Goal: Complete application form: Complete application form

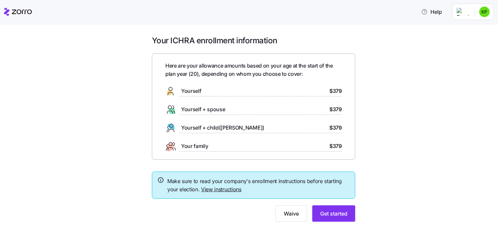
scroll to position [16, 0]
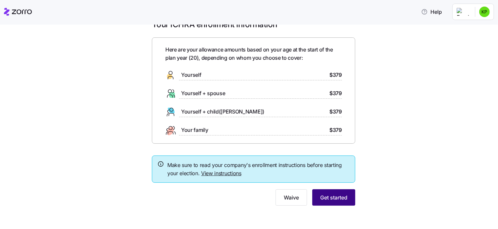
click at [327, 197] on span "Get started" at bounding box center [333, 198] width 27 height 8
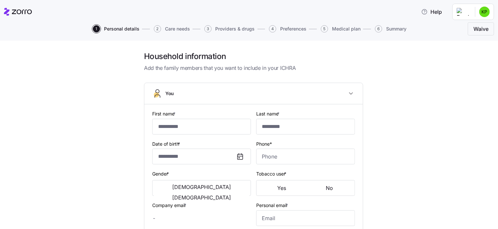
type input "*******"
type input "******"
type input "kailayap@familyforum.org"
type input "kailaya.m@icloud.com"
type input "**********"
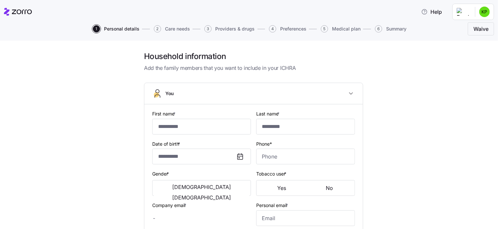
checkbox input "true"
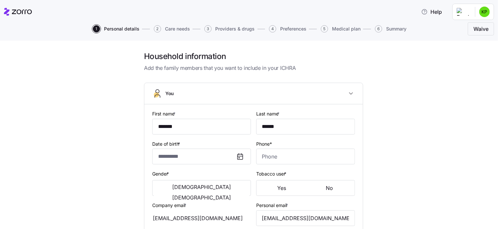
type input "**********"
type input "(715) 558-8639"
type input "US citizen"
type input "Single"
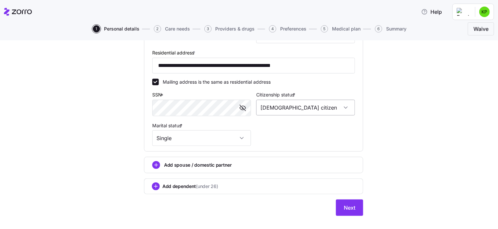
scroll to position [223, 0]
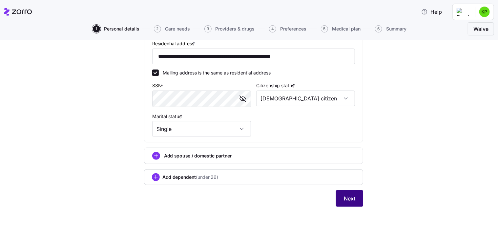
click at [351, 197] on span "Next" at bounding box center [349, 199] width 11 height 8
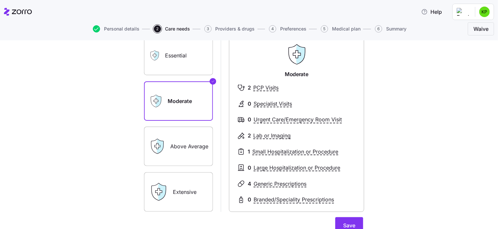
scroll to position [51, 0]
click at [197, 139] on label "Above Average" at bounding box center [178, 145] width 69 height 39
click at [0, 0] on input "Above Average" at bounding box center [0, 0] width 0 height 0
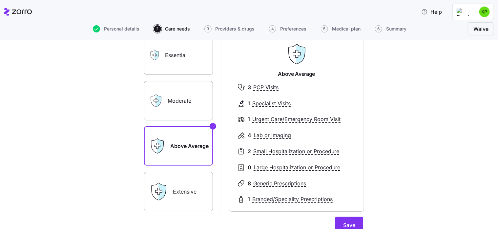
click at [191, 178] on label "Extensive" at bounding box center [178, 191] width 69 height 39
click at [0, 0] on input "Extensive" at bounding box center [0, 0] width 0 height 0
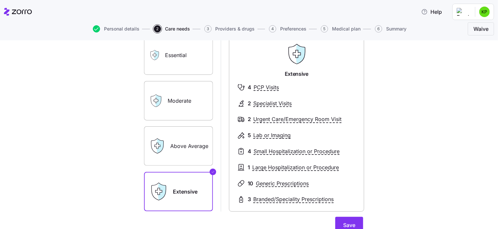
click at [174, 135] on label "Above Average" at bounding box center [178, 145] width 69 height 39
click at [0, 0] on input "Above Average" at bounding box center [0, 0] width 0 height 0
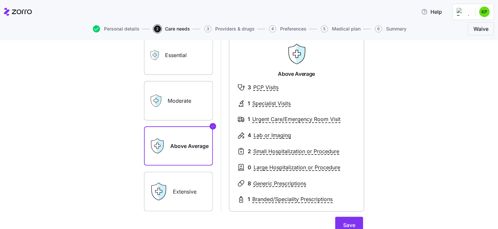
click at [177, 188] on label "Extensive" at bounding box center [178, 191] width 69 height 39
click at [0, 0] on input "Extensive" at bounding box center [0, 0] width 0 height 0
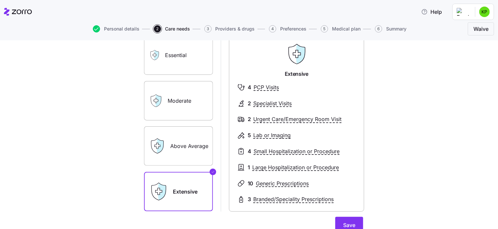
click at [182, 73] on label "Essential" at bounding box center [178, 54] width 69 height 39
click at [0, 0] on input "Essential" at bounding box center [0, 0] width 0 height 0
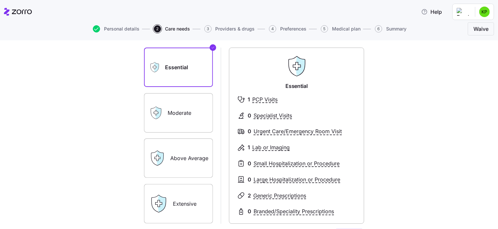
scroll to position [45, 0]
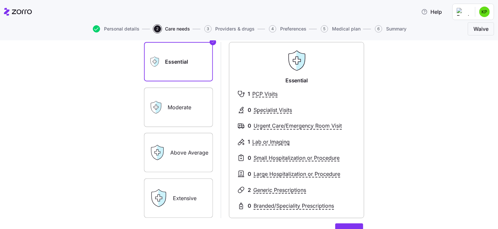
click at [181, 100] on label "Moderate" at bounding box center [178, 107] width 69 height 39
click at [0, 0] on input "Moderate" at bounding box center [0, 0] width 0 height 0
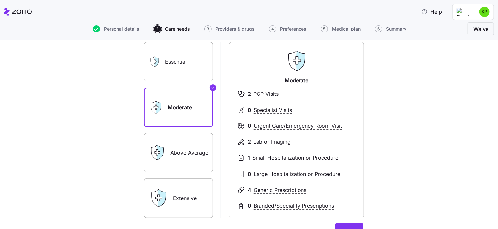
click at [192, 157] on label "Above Average" at bounding box center [178, 152] width 69 height 39
click at [0, 0] on input "Above Average" at bounding box center [0, 0] width 0 height 0
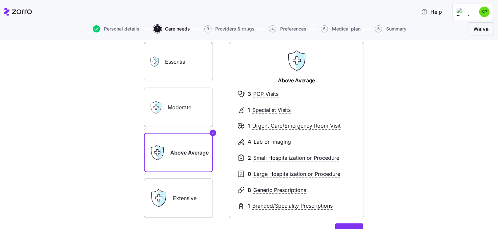
click at [178, 195] on label "Extensive" at bounding box center [178, 197] width 69 height 39
click at [0, 0] on input "Extensive" at bounding box center [0, 0] width 0 height 0
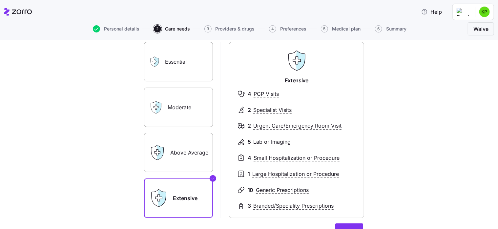
click at [209, 154] on label "Above Average" at bounding box center [178, 152] width 69 height 39
click at [0, 0] on input "Above Average" at bounding box center [0, 0] width 0 height 0
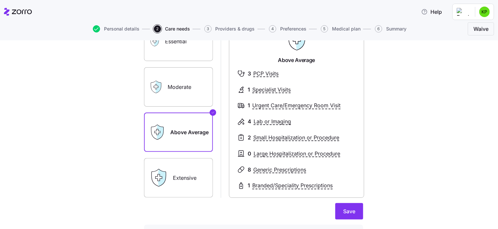
scroll to position [65, 0]
click at [178, 184] on label "Extensive" at bounding box center [178, 177] width 69 height 39
click at [0, 0] on input "Extensive" at bounding box center [0, 0] width 0 height 0
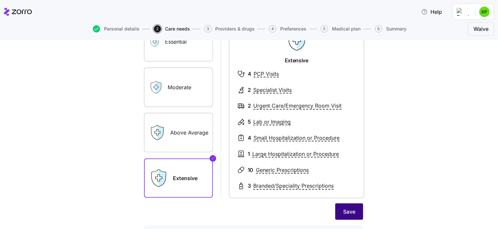
click at [350, 211] on span "Save" at bounding box center [349, 212] width 12 height 8
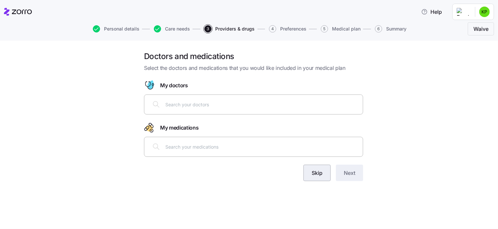
click at [320, 174] on span "Skip" at bounding box center [317, 173] width 11 height 8
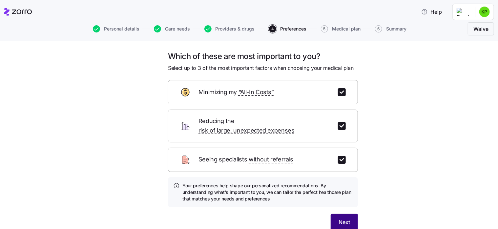
click at [331, 214] on button "Next" at bounding box center [344, 222] width 27 height 16
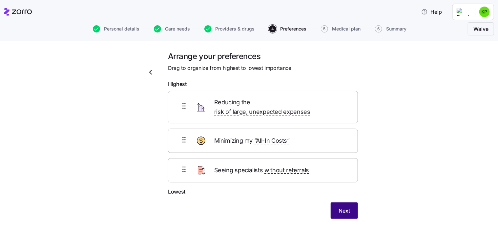
click at [333, 202] on button "Next" at bounding box center [344, 210] width 27 height 16
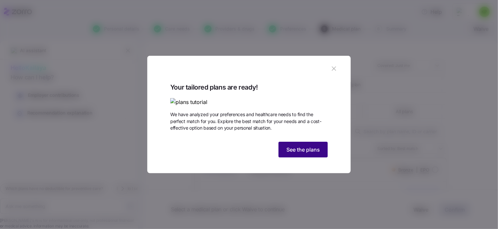
click at [300, 154] on span "See the plans" at bounding box center [302, 150] width 33 height 8
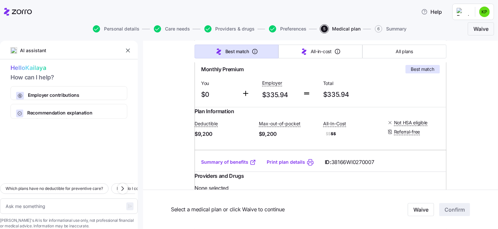
scroll to position [124, 0]
click at [245, 165] on link "Summary of benefits" at bounding box center [228, 161] width 55 height 7
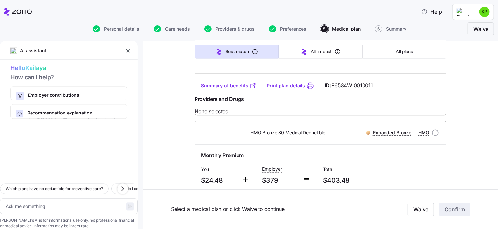
scroll to position [688, 0]
drag, startPoint x: 208, startPoint y: 114, endPoint x: 268, endPoint y: 93, distance: 63.3
click at [268, 75] on div "Plan Information Deductible $7,500 Max-out-of-pocket $9,200 All-In-Cost $ $$$ N…" at bounding box center [321, 53] width 252 height 46
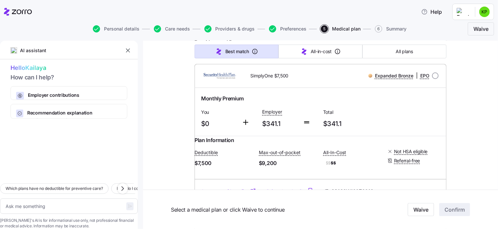
scroll to position [0, 0]
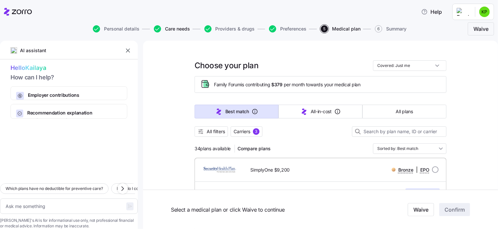
click at [186, 28] on span "Care needs" at bounding box center [177, 29] width 25 height 5
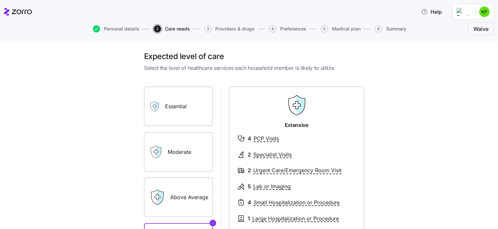
click at [161, 190] on icon at bounding box center [157, 197] width 16 height 16
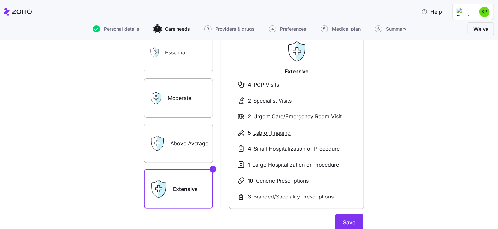
click at [185, 139] on label "Above Average" at bounding box center [178, 143] width 69 height 39
click at [0, 0] on input "Above Average" at bounding box center [0, 0] width 0 height 0
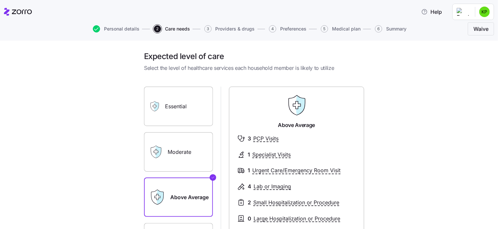
scroll to position [0, 0]
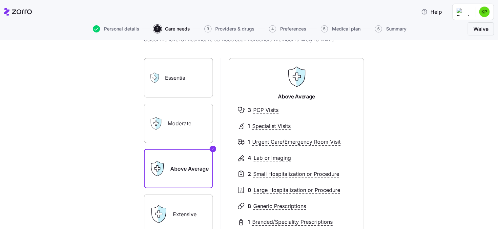
click at [184, 93] on label "Essential" at bounding box center [178, 77] width 69 height 39
click at [0, 0] on input "Essential" at bounding box center [0, 0] width 0 height 0
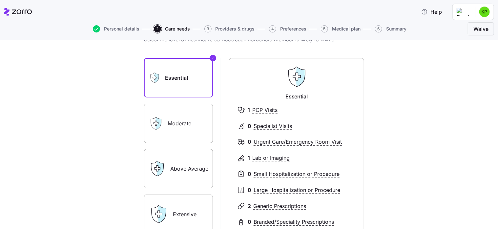
scroll to position [115, 0]
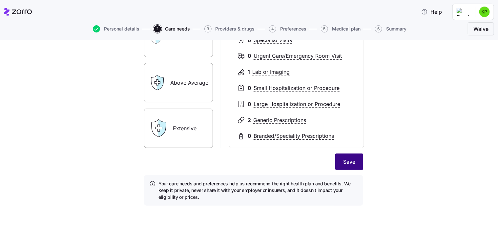
click at [349, 158] on span "Save" at bounding box center [349, 162] width 12 height 8
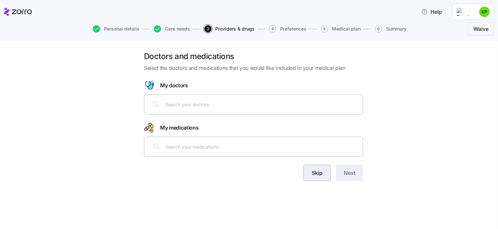
click at [316, 171] on span "Skip" at bounding box center [317, 173] width 11 height 8
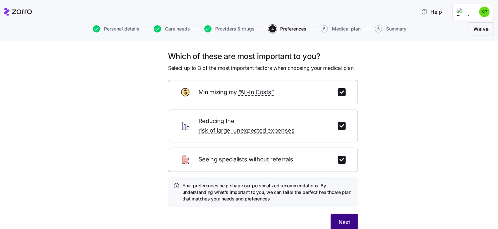
click at [335, 214] on button "Next" at bounding box center [344, 222] width 27 height 16
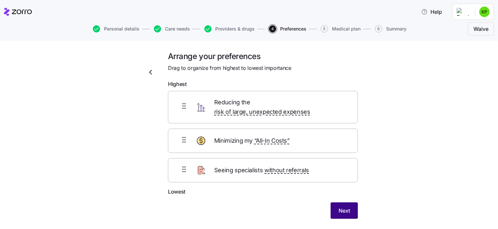
click at [331, 204] on button "Next" at bounding box center [344, 210] width 27 height 16
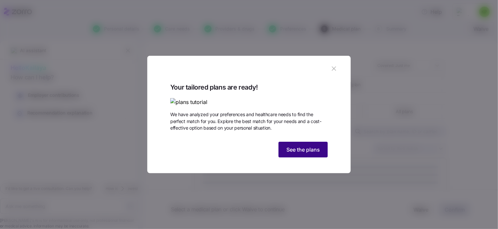
click at [310, 154] on span "See the plans" at bounding box center [302, 150] width 33 height 8
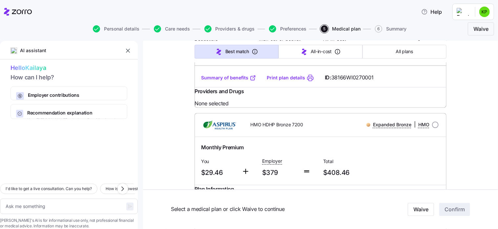
scroll to position [692, 0]
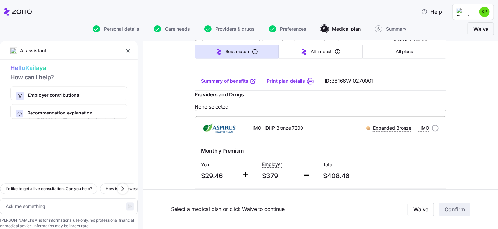
click at [237, 84] on link "Summary of benefits" at bounding box center [228, 81] width 55 height 7
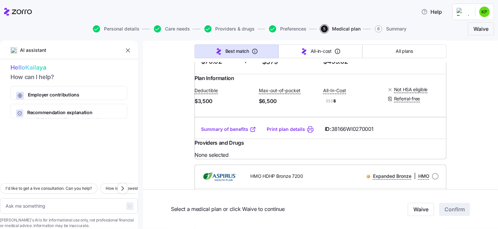
scroll to position [643, 0]
click at [409, 41] on div "Monthly Premium" at bounding box center [320, 37] width 239 height 8
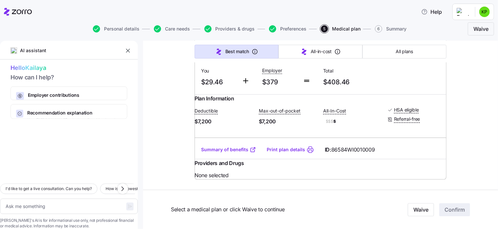
type textarea "x"
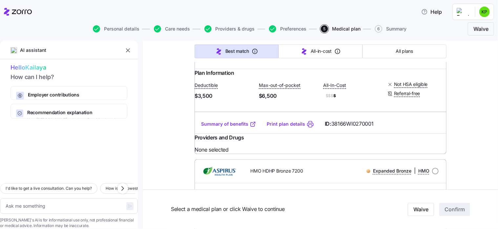
scroll to position [649, 0]
click at [240, 100] on span "$3,500" at bounding box center [224, 96] width 59 height 8
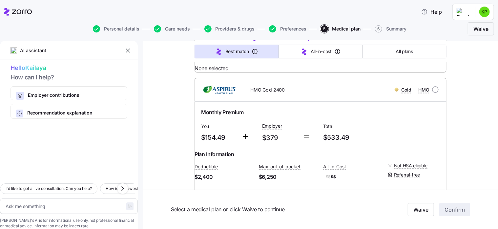
scroll to position [1228, 0]
click at [219, 46] on link "Summary of benefits" at bounding box center [228, 42] width 55 height 7
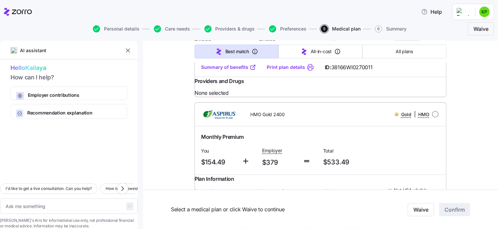
scroll to position [1203, 0]
radio input "true"
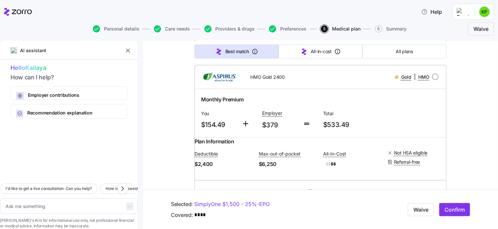
scroll to position [1240, 0]
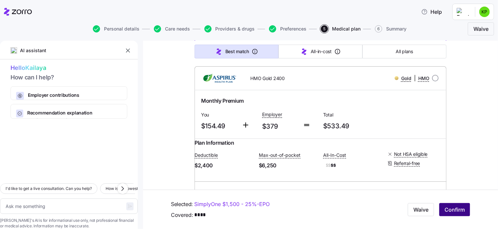
click at [445, 208] on span "Confirm" at bounding box center [455, 210] width 20 height 8
type textarea "x"
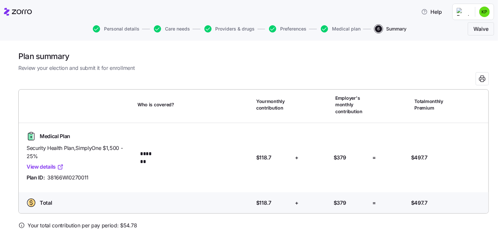
scroll to position [32, 0]
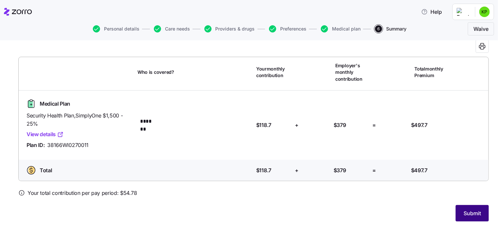
click at [476, 210] on button "Submit" at bounding box center [472, 213] width 33 height 16
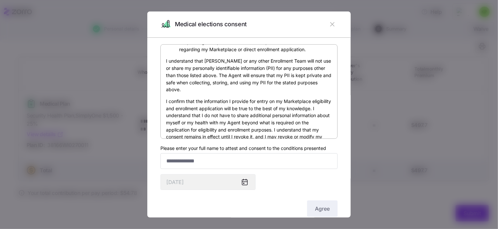
scroll to position [207, 0]
click at [256, 163] on input "Please enter your full name to attest and consent to the conditions presented" at bounding box center [248, 161] width 177 height 16
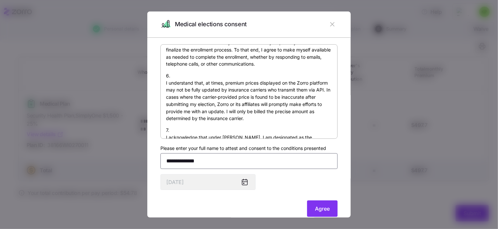
scroll to position [500, 0]
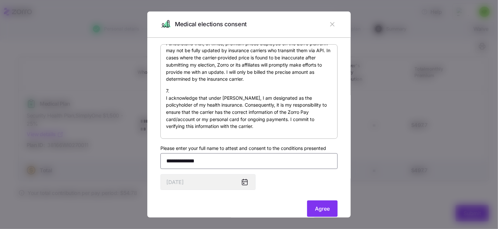
type input "**********"
click at [285, 181] on div "By submitting this form, I am signing my health insurance application and provi…" at bounding box center [248, 131] width 177 height 174
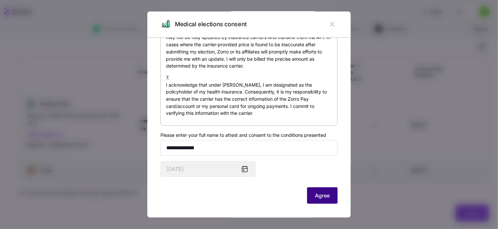
click at [307, 190] on button "Agree" at bounding box center [322, 195] width 31 height 16
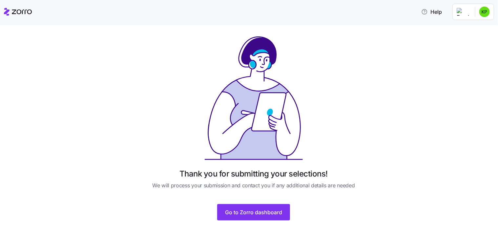
scroll to position [15, 0]
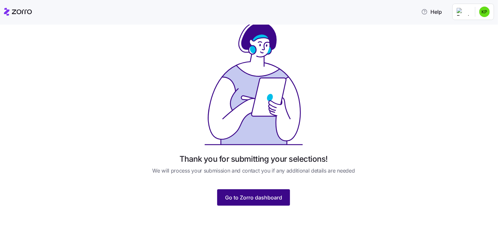
click at [264, 194] on span "Go to Zorro dashboard" at bounding box center [253, 198] width 57 height 8
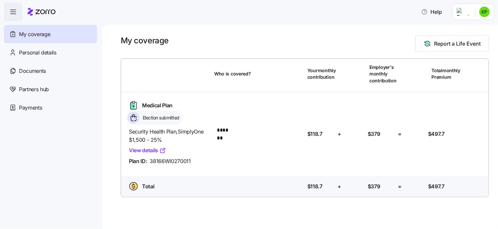
click at [481, 12] on html "Help My coverage Personal details Documents Partners hub Payments My coverage R…" at bounding box center [249, 112] width 498 height 225
click at [466, 40] on div "Log out" at bounding box center [468, 39] width 26 height 7
